Goal: Information Seeking & Learning: Learn about a topic

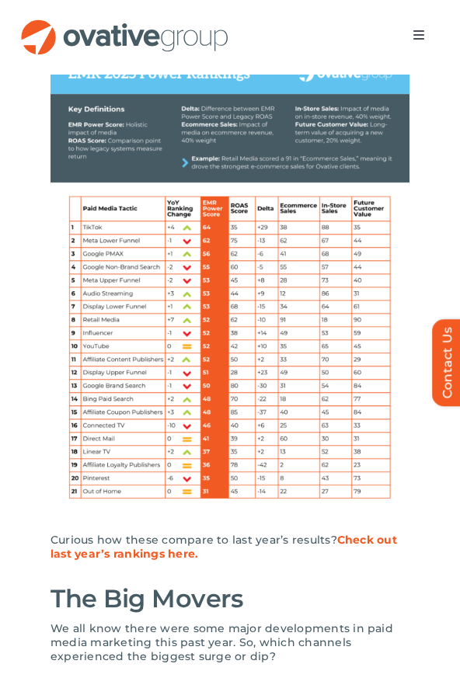
scroll to position [1249, 0]
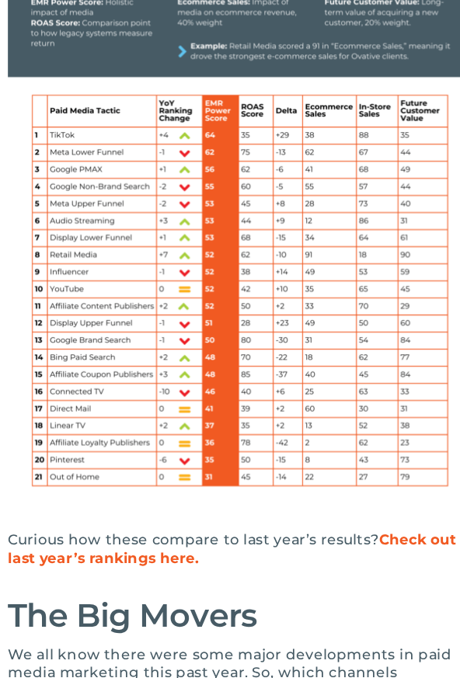
click at [110, 246] on img at bounding box center [229, 245] width 359 height 464
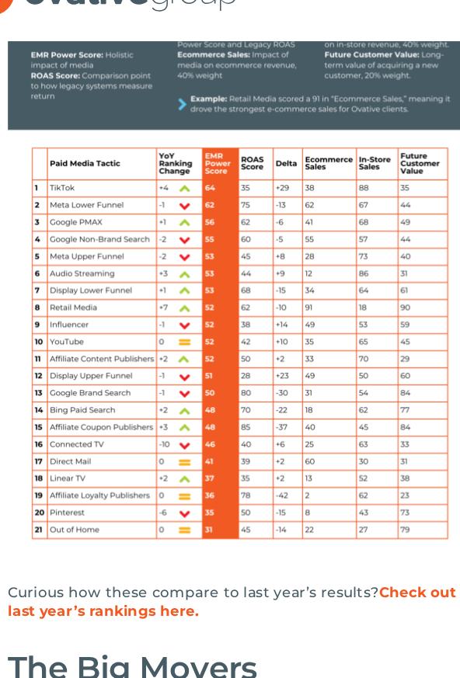
click at [120, 333] on img at bounding box center [229, 245] width 359 height 464
click at [118, 332] on img at bounding box center [229, 245] width 359 height 464
click at [96, 215] on img at bounding box center [229, 245] width 359 height 464
click at [123, 332] on img at bounding box center [229, 245] width 359 height 464
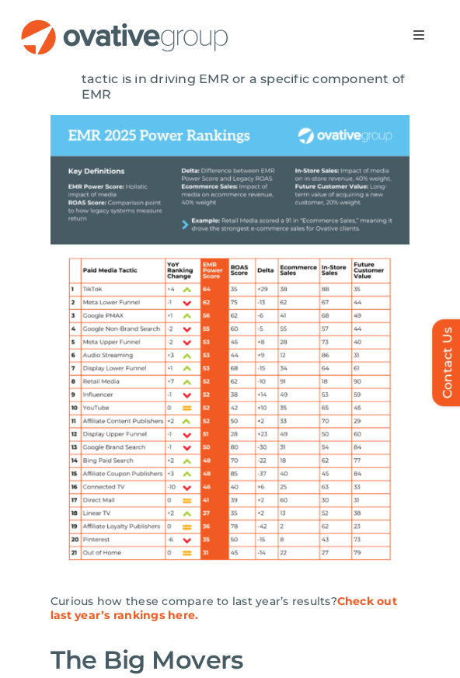
scroll to position [1323, 0]
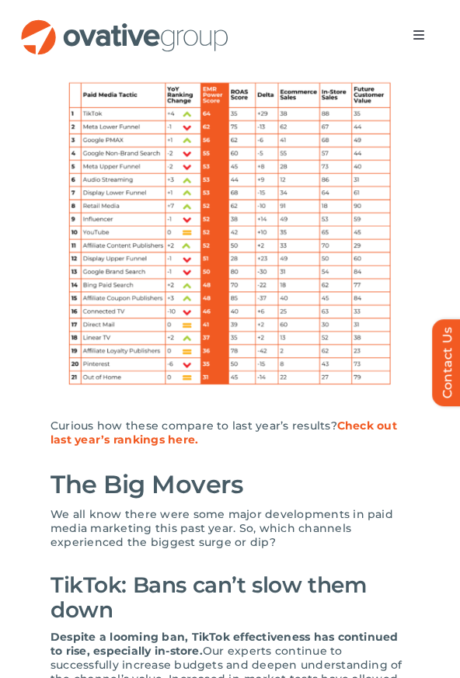
click at [275, 221] on img at bounding box center [229, 171] width 359 height 464
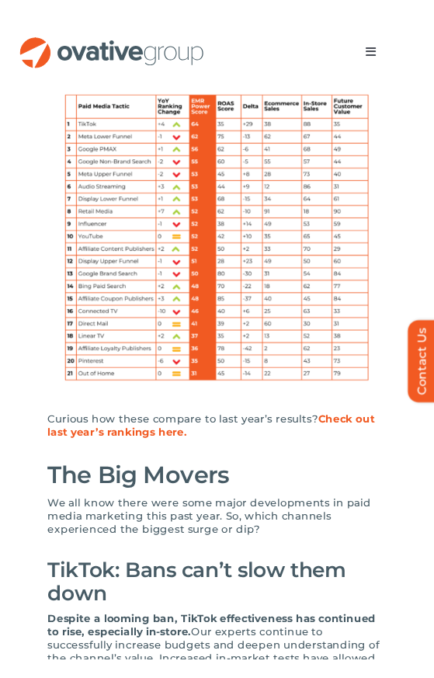
scroll to position [1394, 0]
